Goal: Transaction & Acquisition: Subscribe to service/newsletter

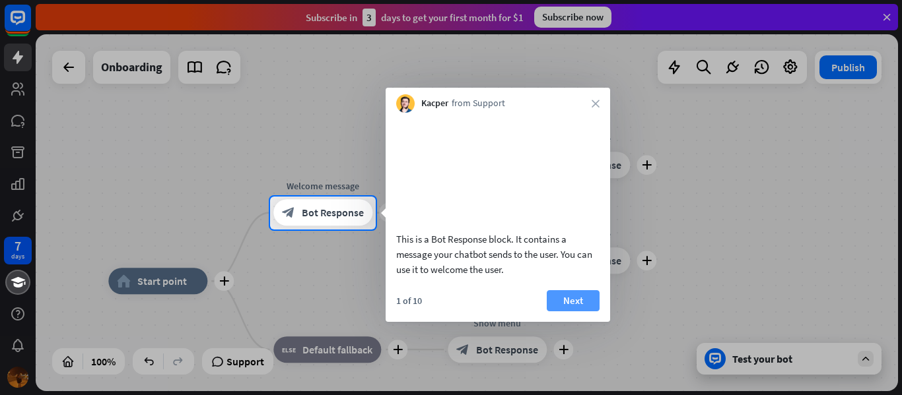
click at [574, 312] on button "Next" at bounding box center [573, 300] width 53 height 21
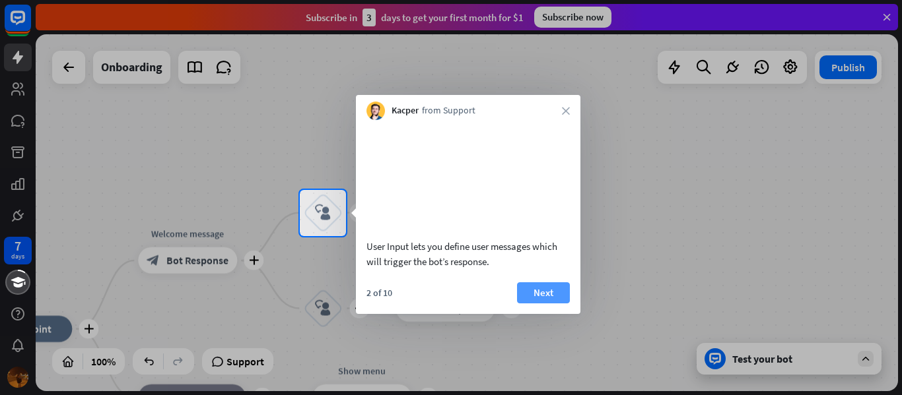
click at [538, 304] on button "Next" at bounding box center [543, 293] width 53 height 21
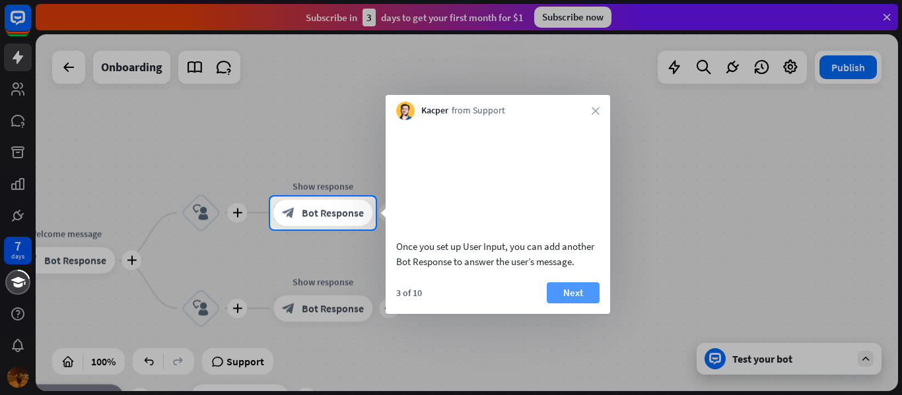
click at [582, 304] on button "Next" at bounding box center [573, 293] width 53 height 21
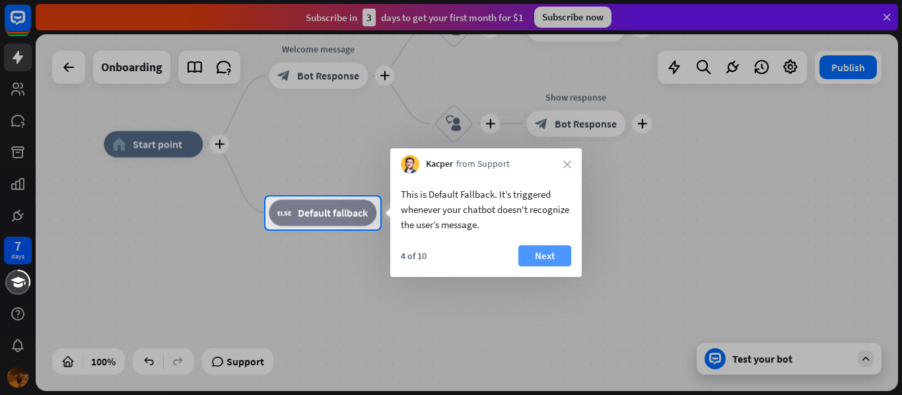
click at [543, 253] on button "Next" at bounding box center [544, 256] width 53 height 21
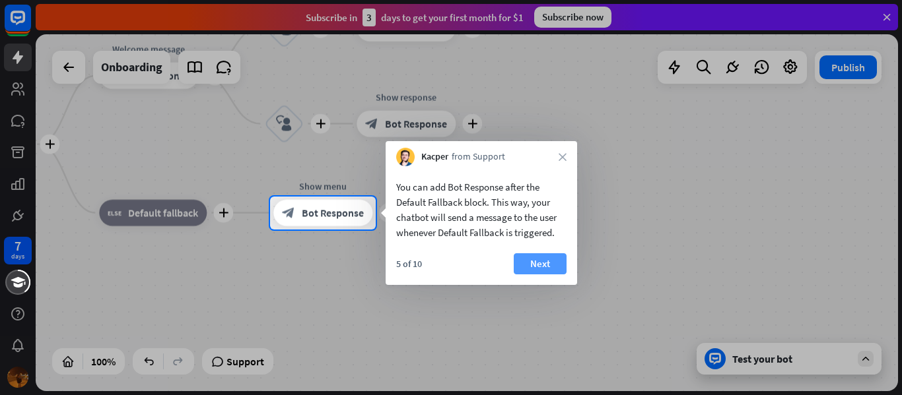
click at [541, 270] on button "Next" at bounding box center [540, 263] width 53 height 21
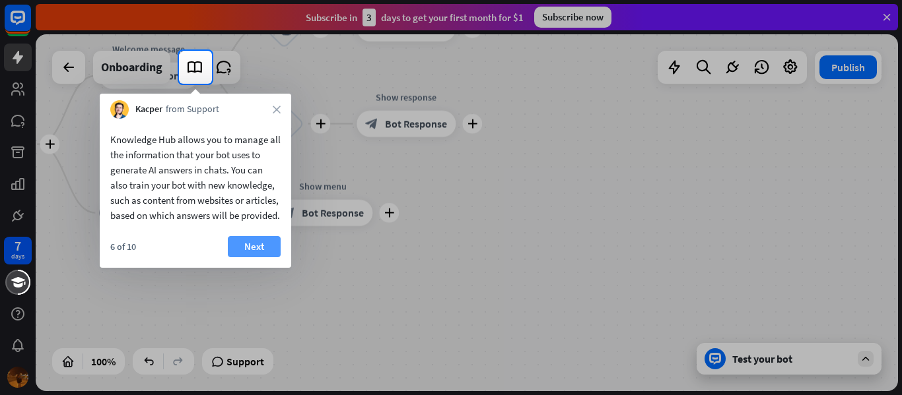
click at [249, 257] on button "Next" at bounding box center [254, 246] width 53 height 21
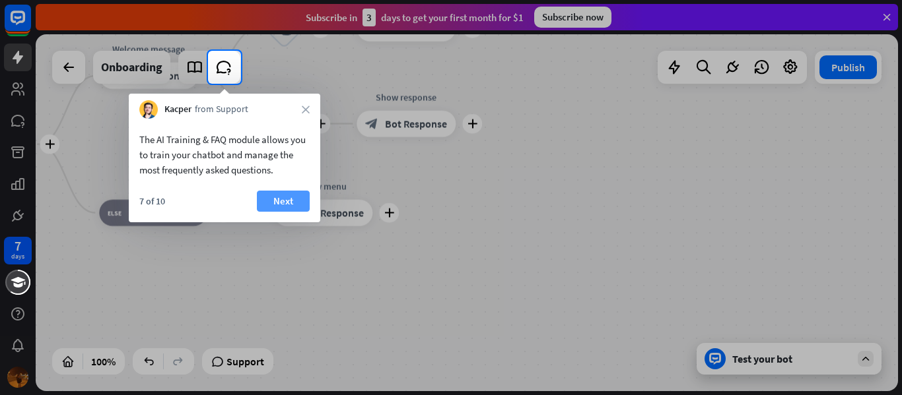
click at [285, 193] on button "Next" at bounding box center [283, 201] width 53 height 21
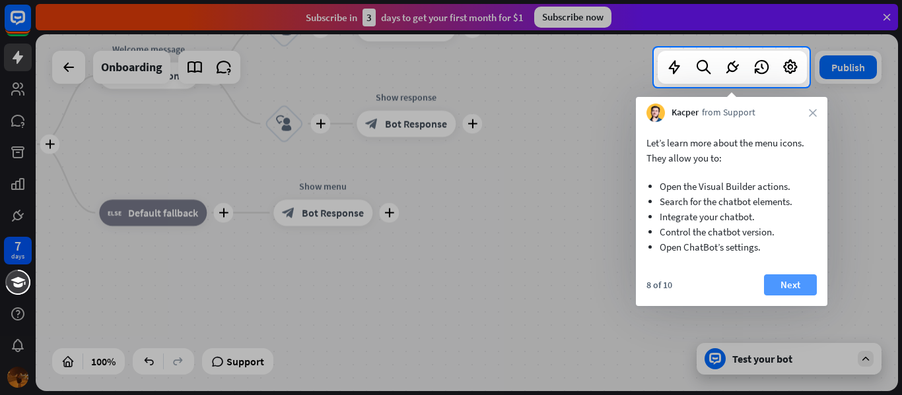
click at [801, 275] on button "Next" at bounding box center [790, 285] width 53 height 21
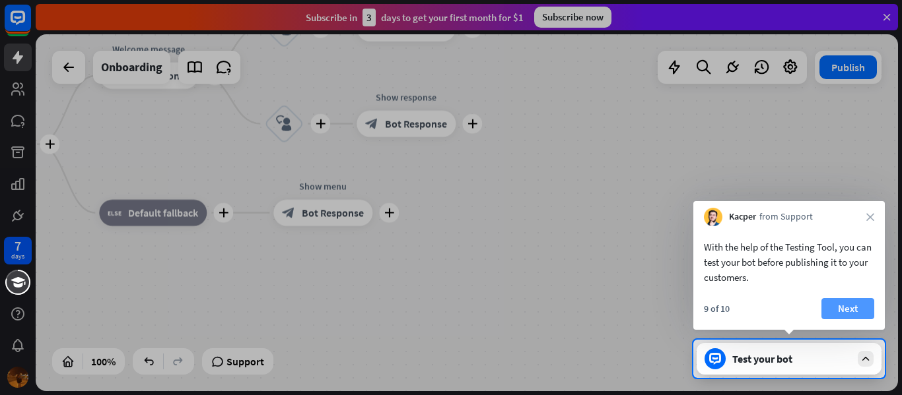
click at [858, 304] on button "Next" at bounding box center [847, 308] width 53 height 21
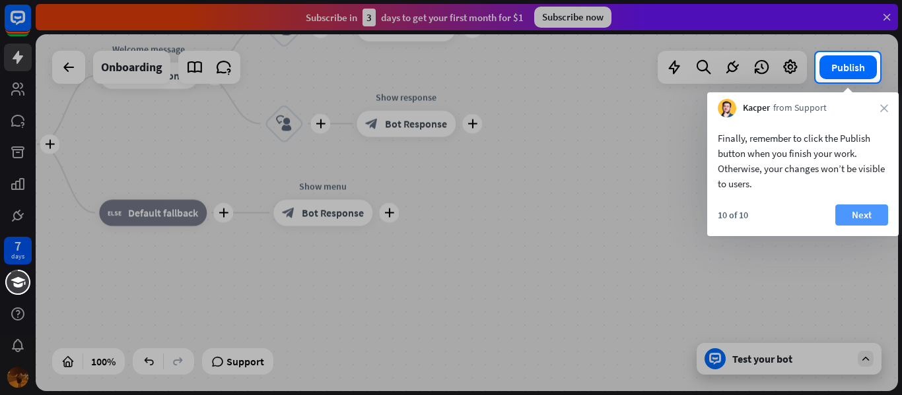
click at [861, 222] on button "Next" at bounding box center [861, 215] width 53 height 21
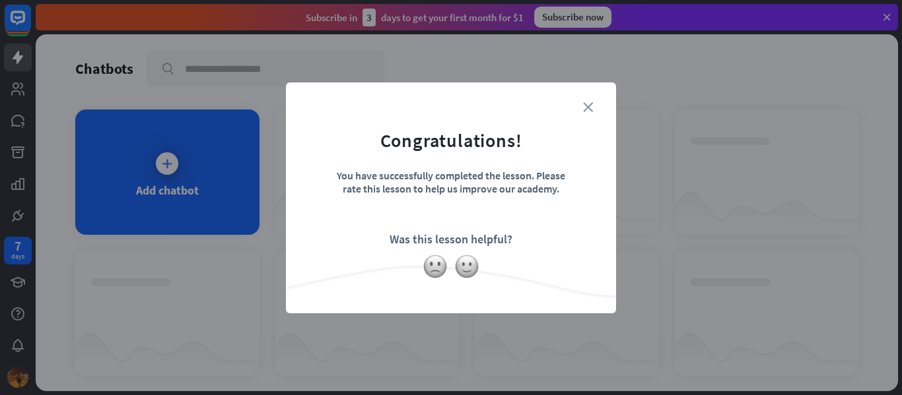
click at [584, 105] on icon "close" at bounding box center [588, 107] width 10 height 10
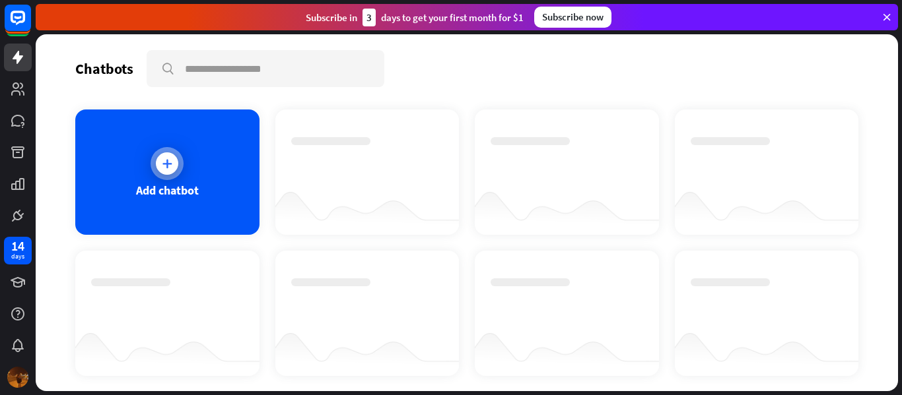
click at [205, 137] on div "Add chatbot" at bounding box center [167, 172] width 184 height 125
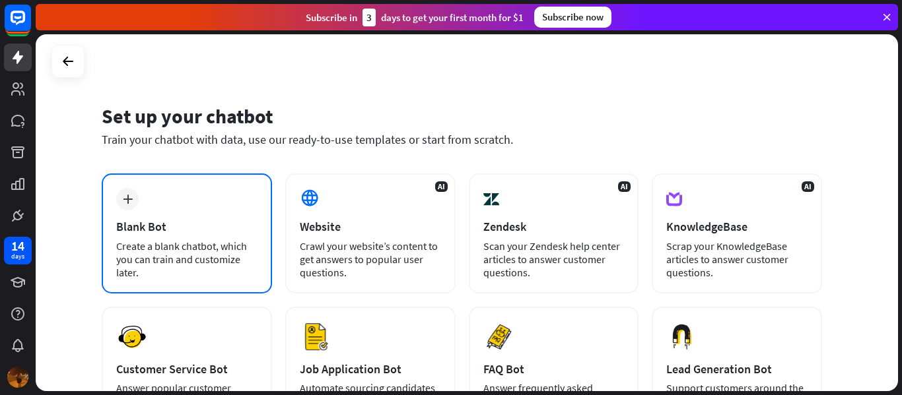
click at [139, 234] on div "Blank Bot" at bounding box center [186, 226] width 141 height 15
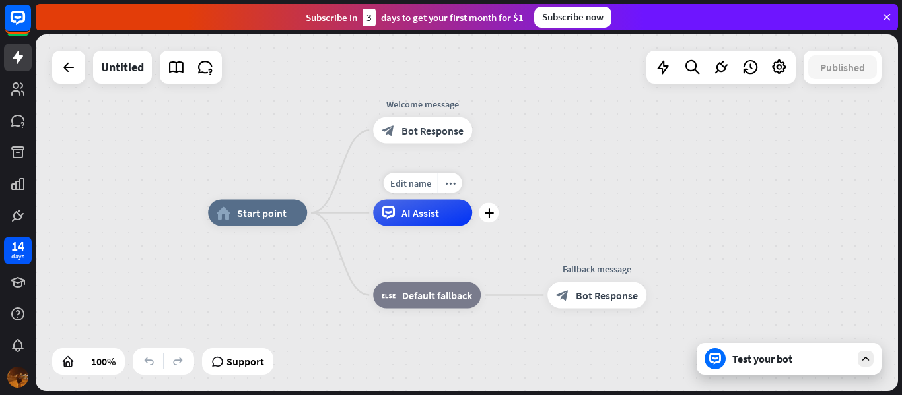
click at [412, 218] on span "AI Assist" at bounding box center [420, 213] width 38 height 13
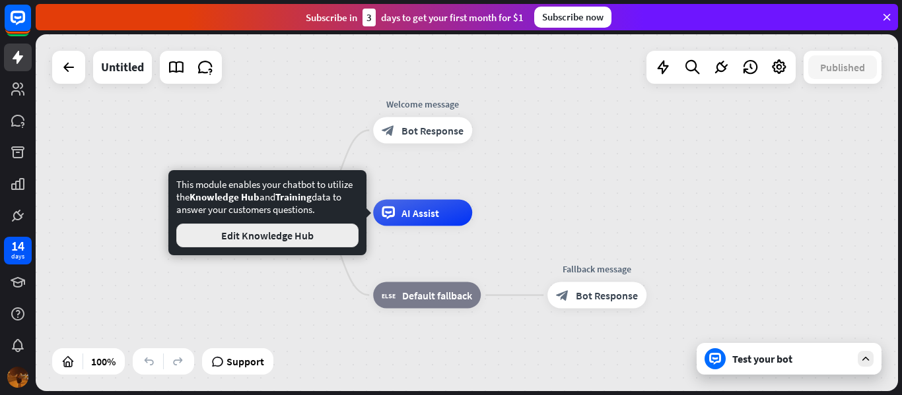
click at [292, 244] on button "Edit Knowledge Hub" at bounding box center [267, 236] width 182 height 24
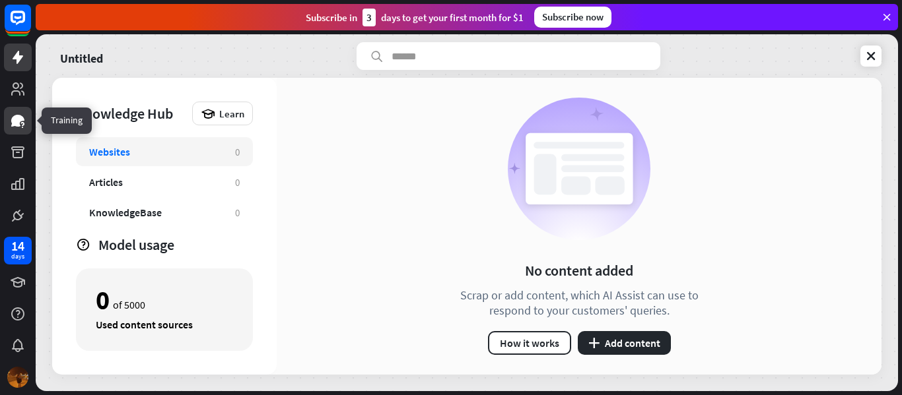
click at [18, 110] on link at bounding box center [18, 121] width 28 height 28
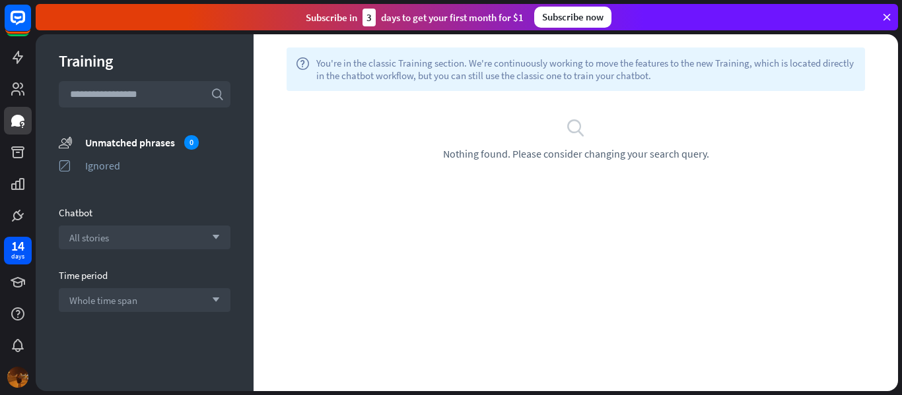
click at [555, 7] on div "Subscribe now" at bounding box center [572, 17] width 77 height 21
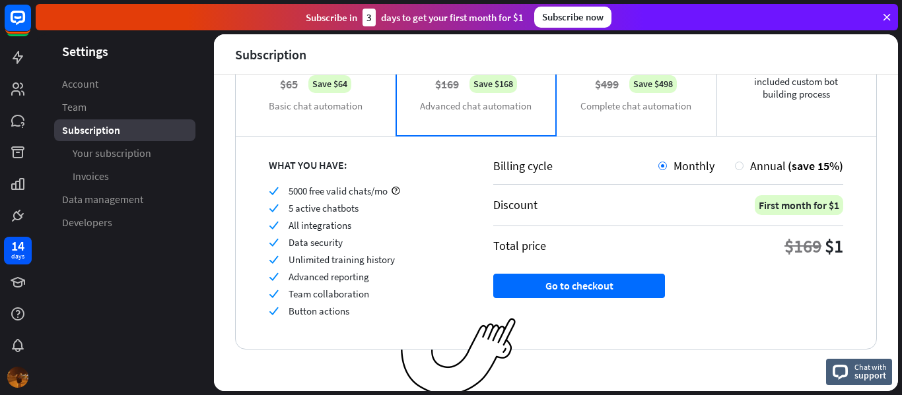
scroll to position [159, 0]
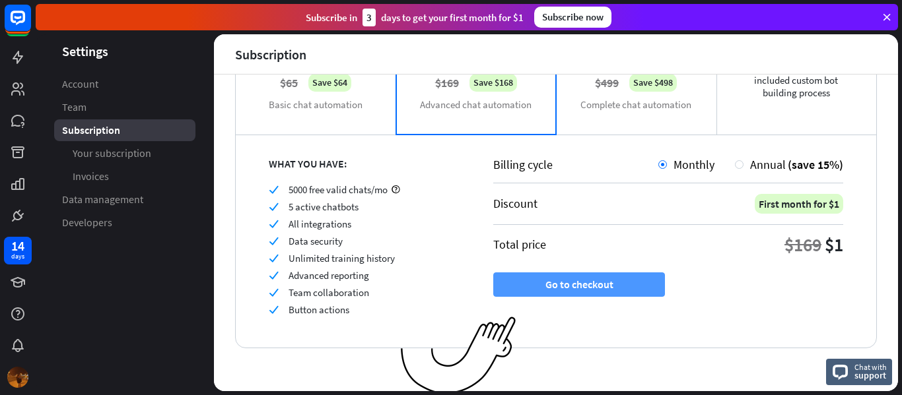
click at [559, 285] on button "Go to checkout" at bounding box center [579, 285] width 172 height 24
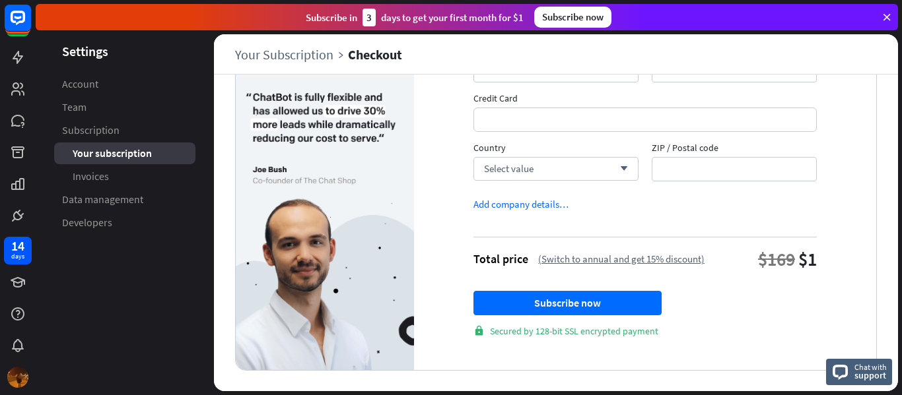
scroll to position [185, 0]
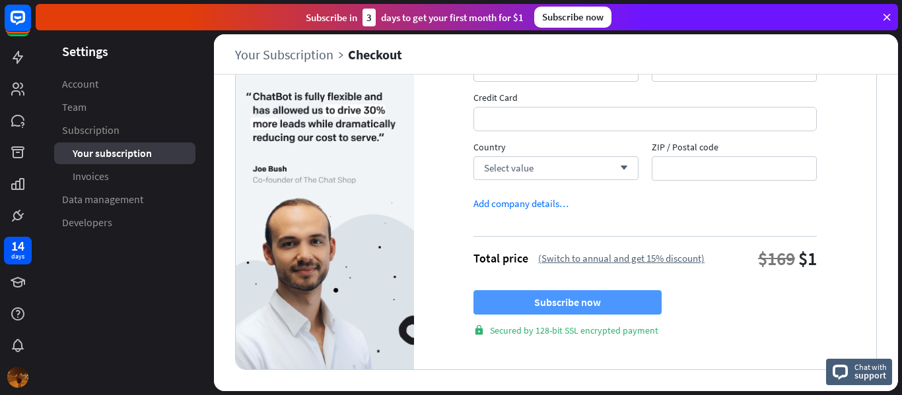
click at [565, 303] on button "Subscribe now" at bounding box center [567, 302] width 188 height 24
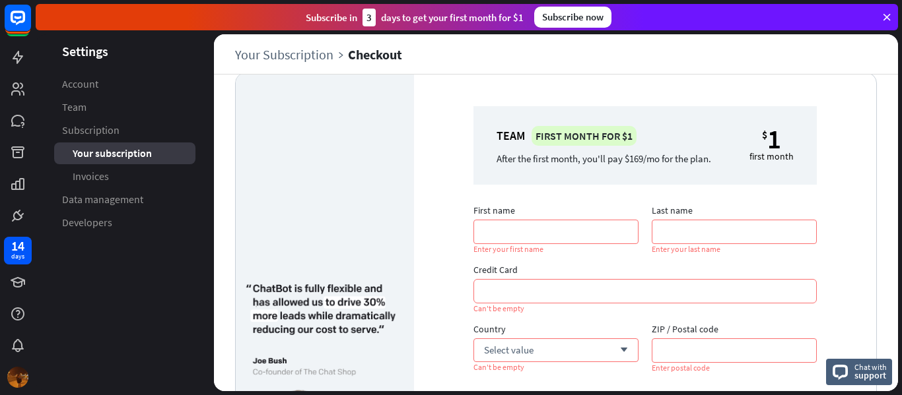
scroll to position [18, 0]
